Goal: Find contact information: Obtain details needed to contact an individual or organization

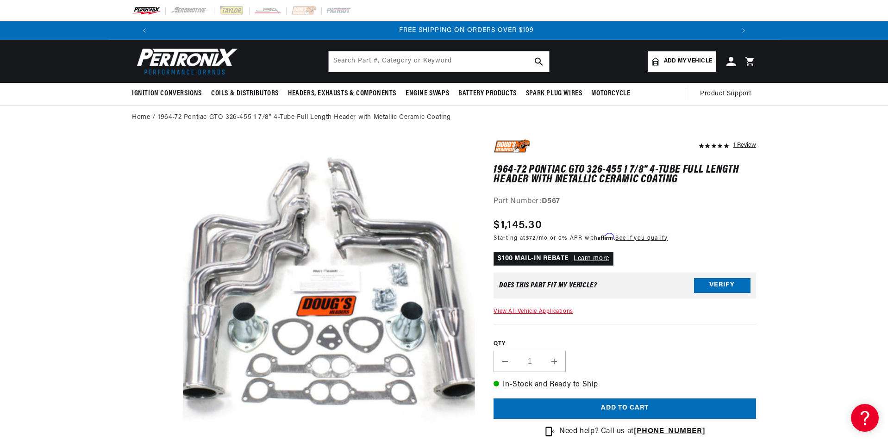
scroll to position [0, 1157]
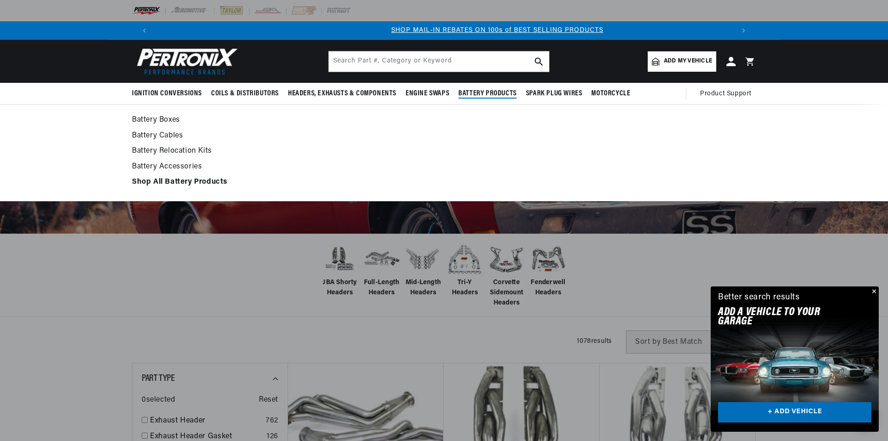
scroll to position [0, 578]
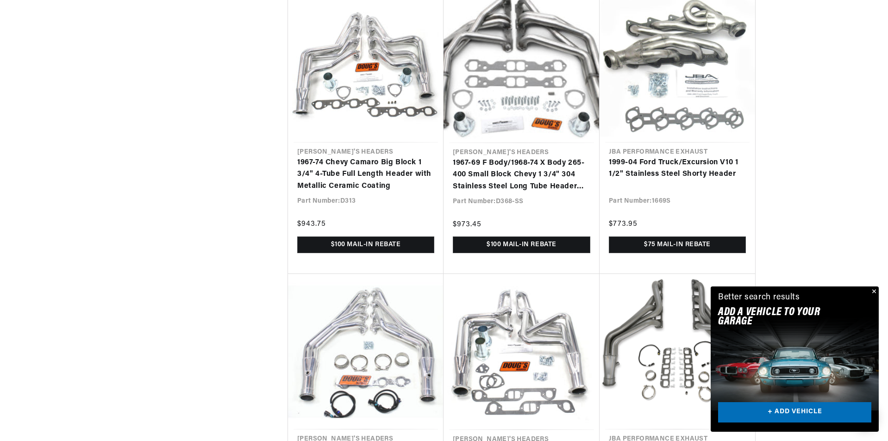
scroll to position [0, 1157]
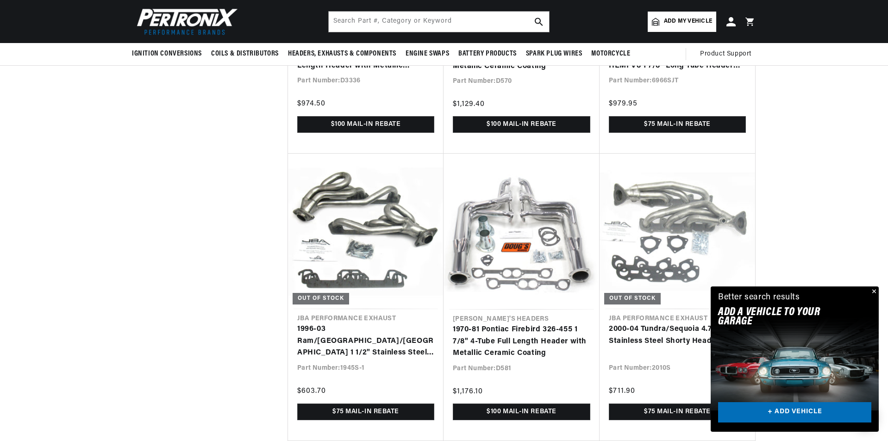
scroll to position [2825, 0]
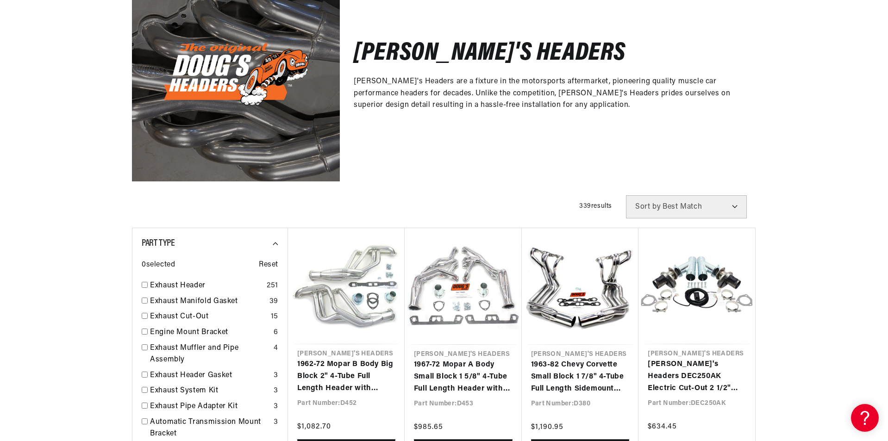
scroll to position [0, 578]
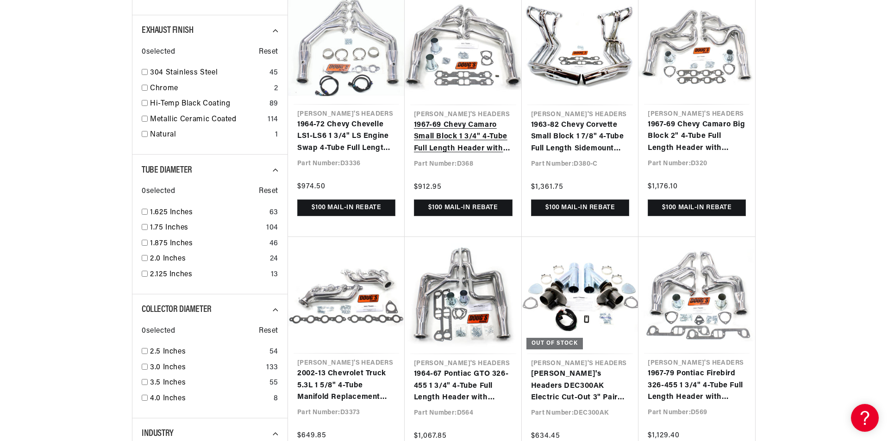
scroll to position [0, 1157]
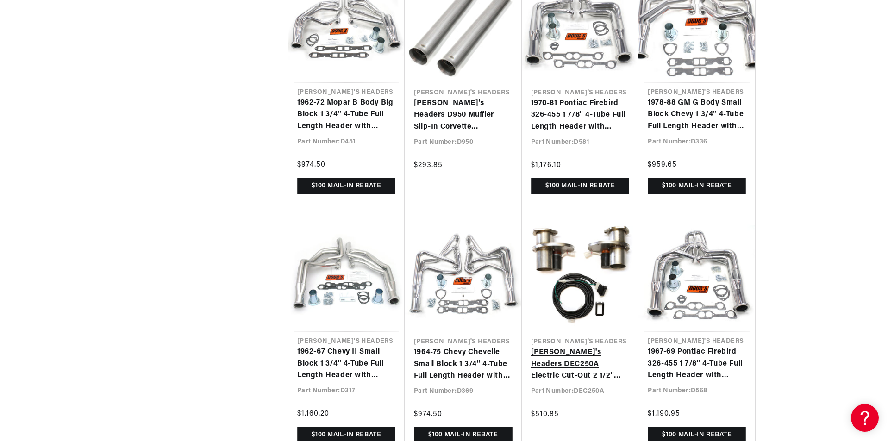
click at [607, 347] on link "Doug's Headers DEC250A Electric Cut-Out 2 1/2" Pair" at bounding box center [580, 365] width 99 height 36
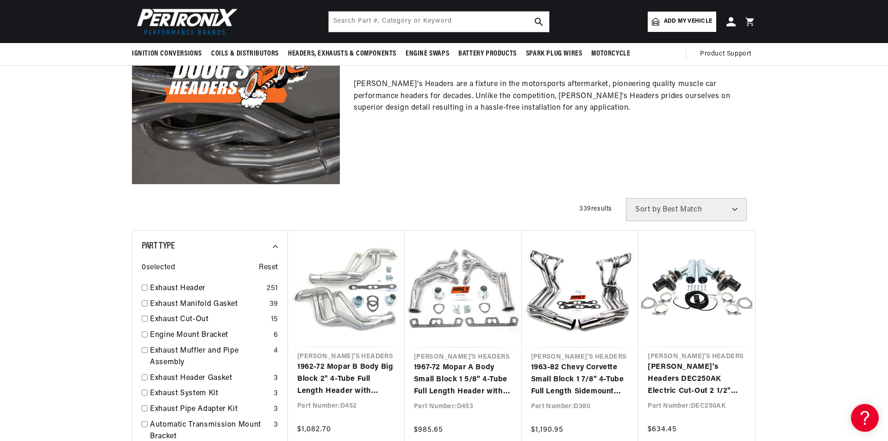
scroll to position [0, 0]
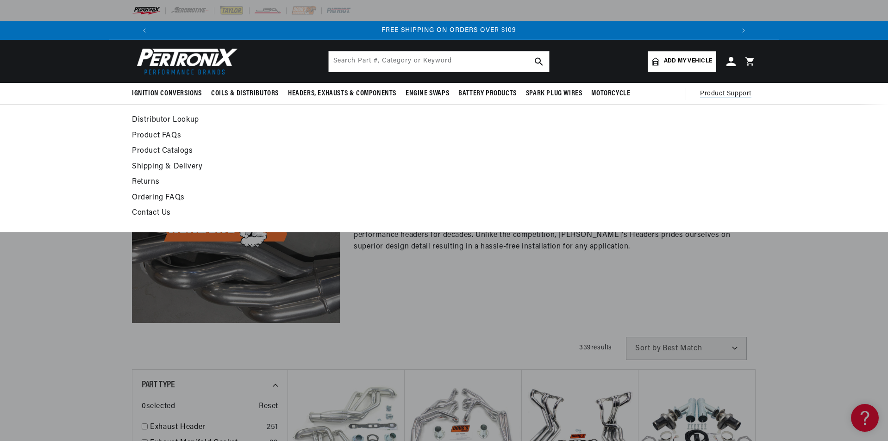
click at [727, 95] on span "Product Support" at bounding box center [725, 94] width 51 height 10
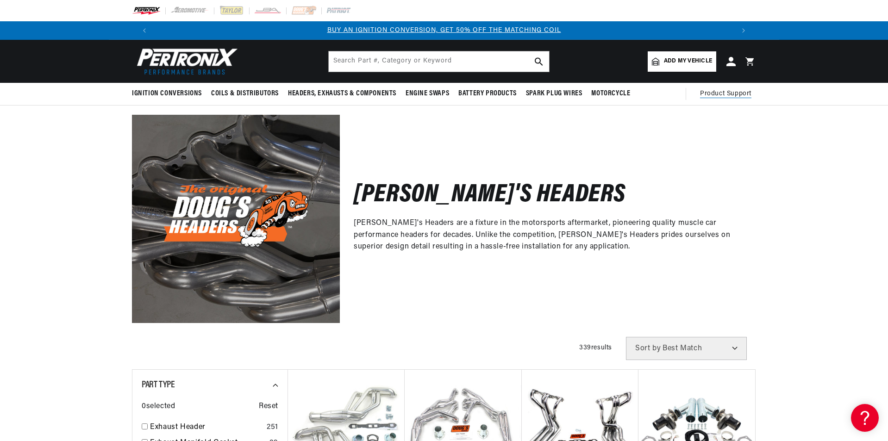
click at [727, 95] on span "Product Support" at bounding box center [725, 94] width 51 height 10
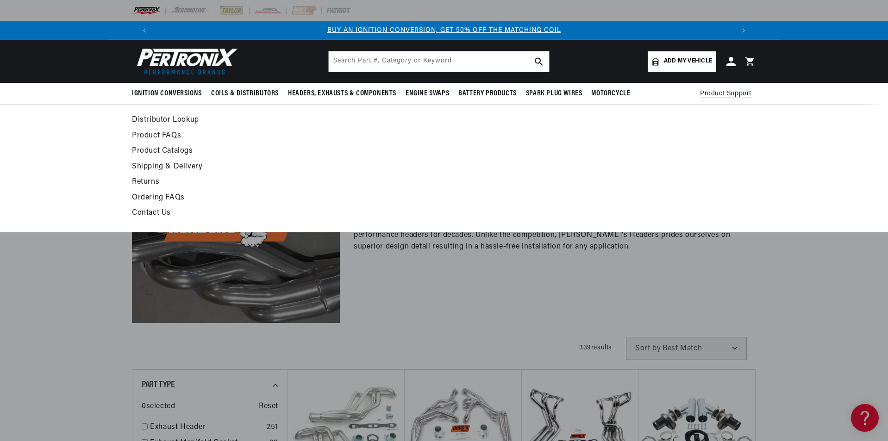
click at [155, 211] on link "Contact Us" at bounding box center [359, 213] width 455 height 13
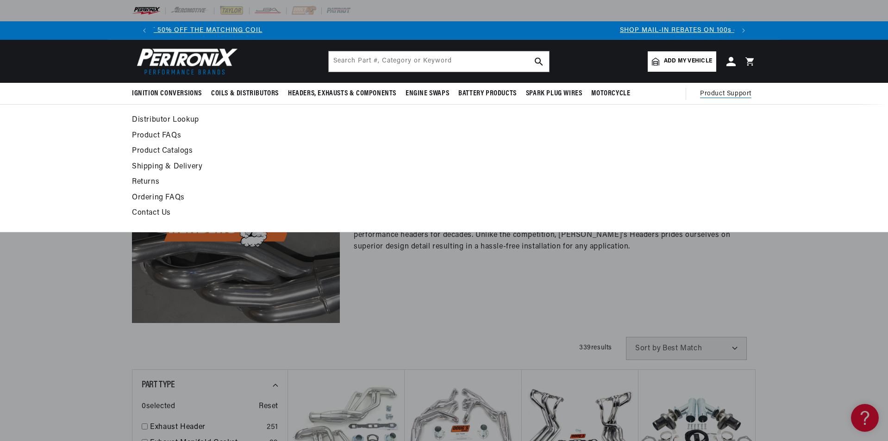
scroll to position [0, 431]
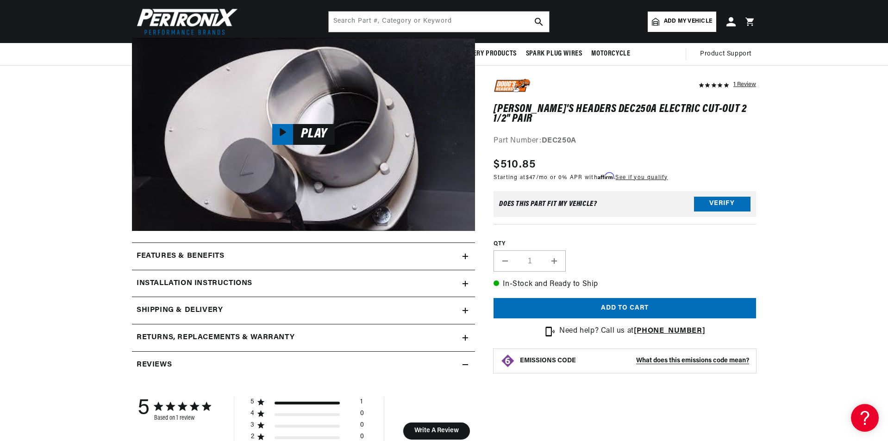
scroll to position [324, 0]
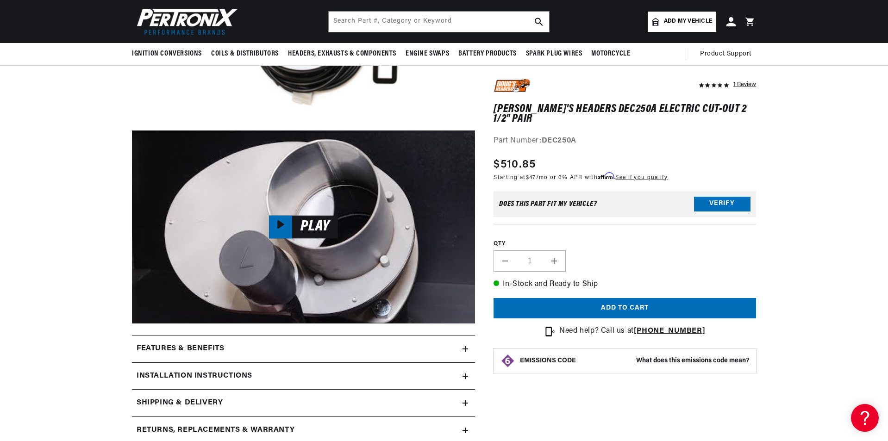
click at [313, 221] on span "Play" at bounding box center [315, 227] width 46 height 12
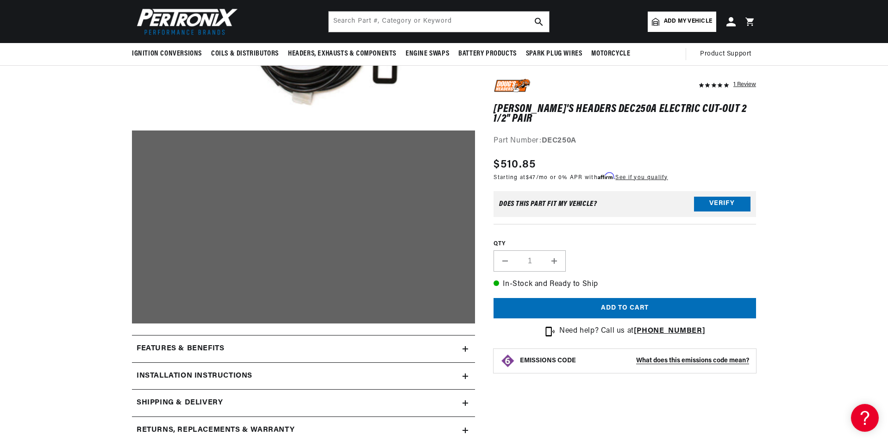
scroll to position [0, 578]
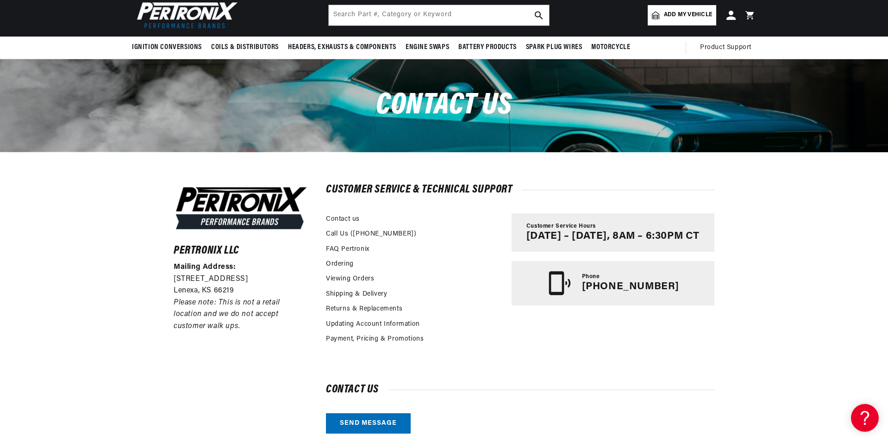
scroll to position [0, 578]
